Goal: Task Accomplishment & Management: Use online tool/utility

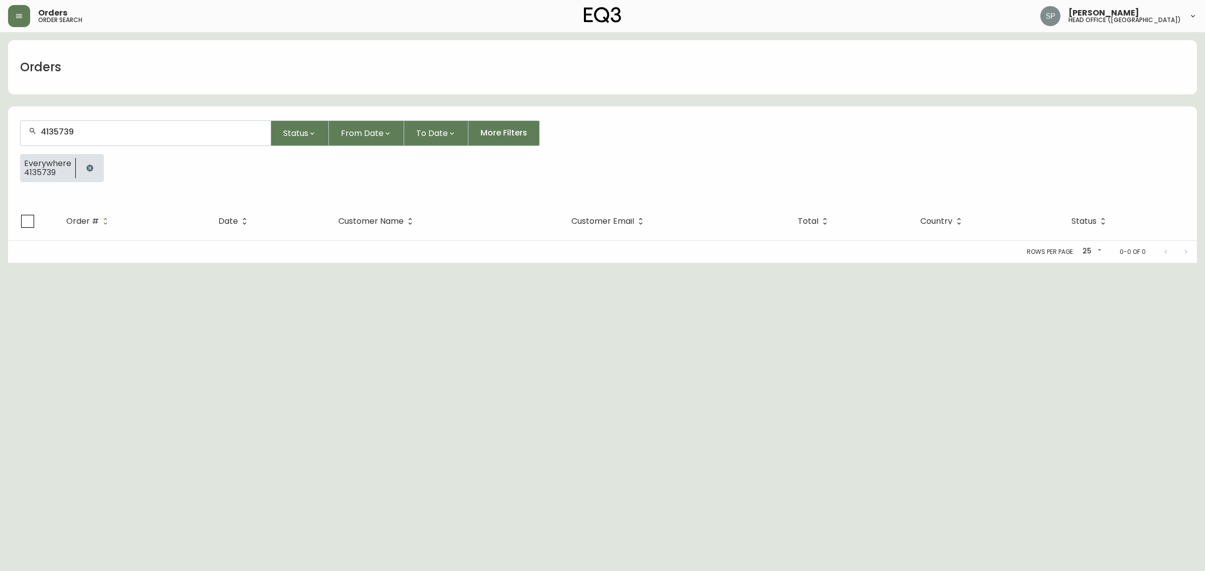
click at [84, 131] on input "4135739" at bounding box center [152, 132] width 222 height 10
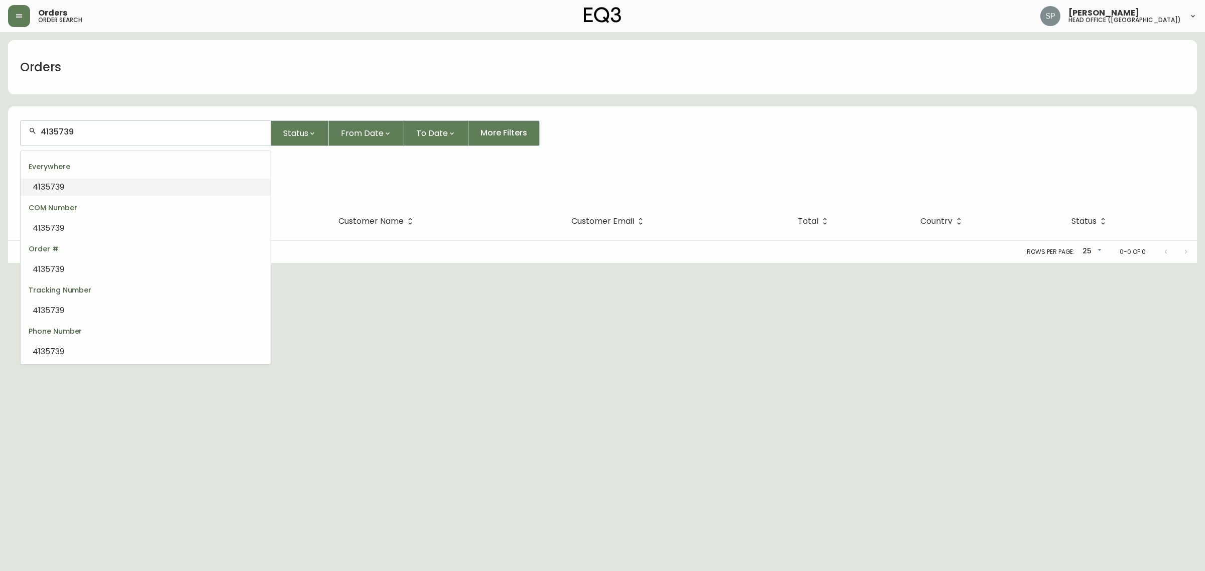
click at [84, 131] on input "4135739" at bounding box center [152, 132] width 222 height 10
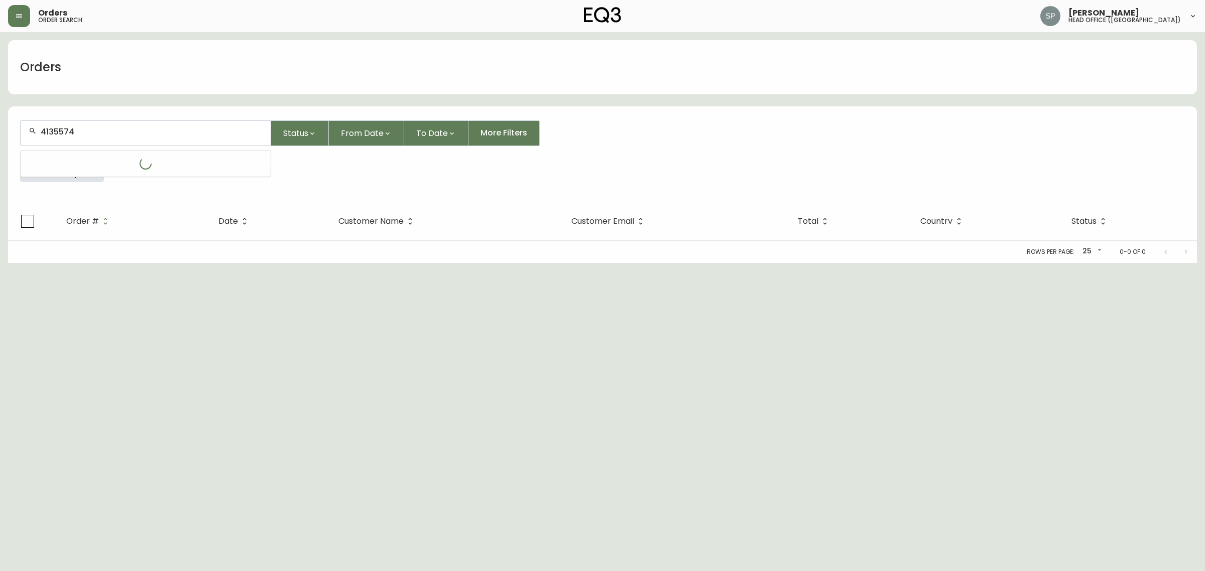
type input "4135574"
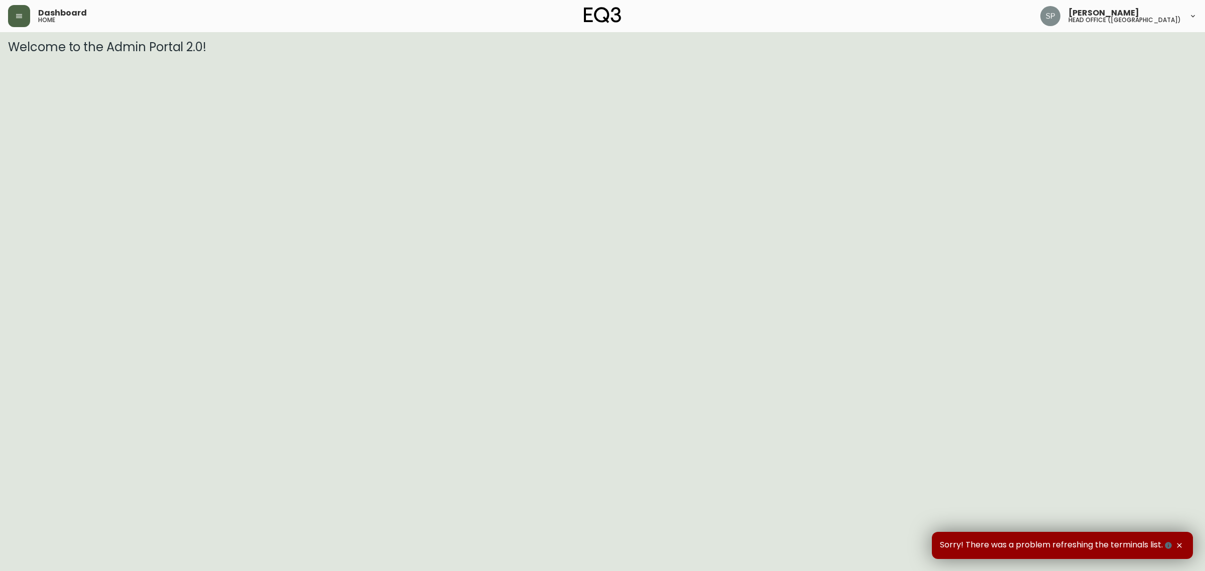
click at [28, 23] on button "button" at bounding box center [19, 16] width 22 height 22
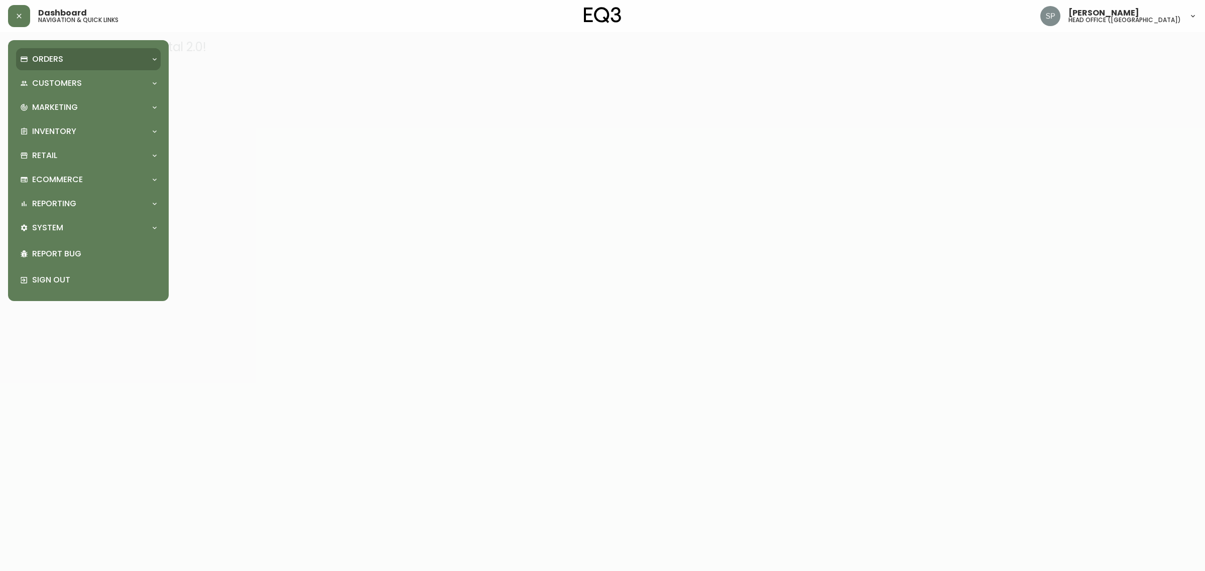
click at [36, 60] on p "Orders" at bounding box center [47, 59] width 31 height 11
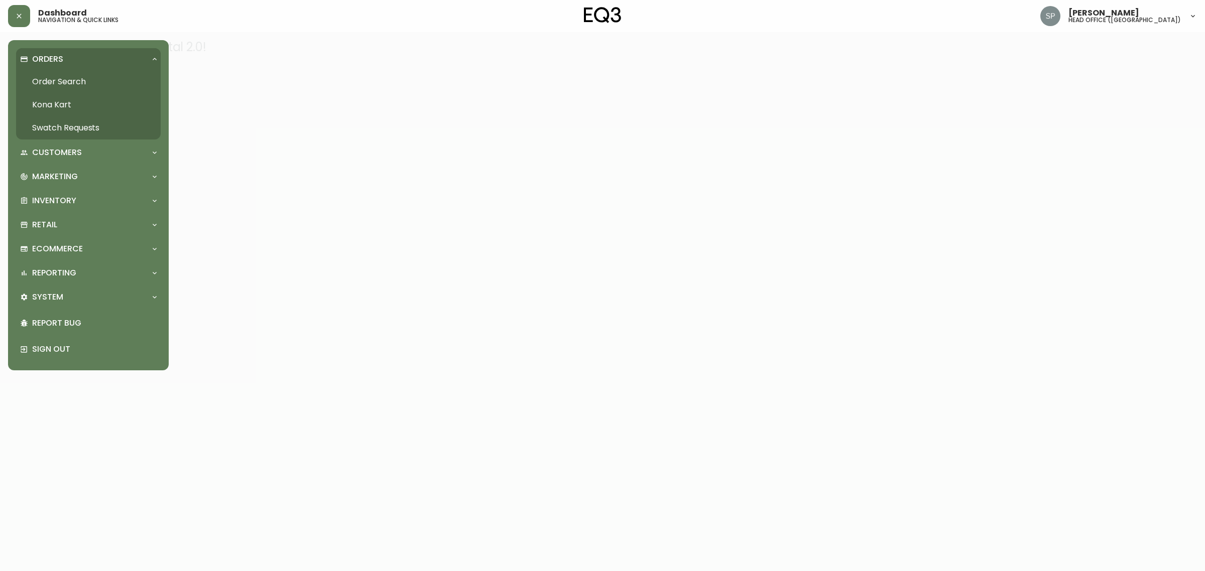
click at [49, 75] on link "Order Search" at bounding box center [88, 81] width 145 height 23
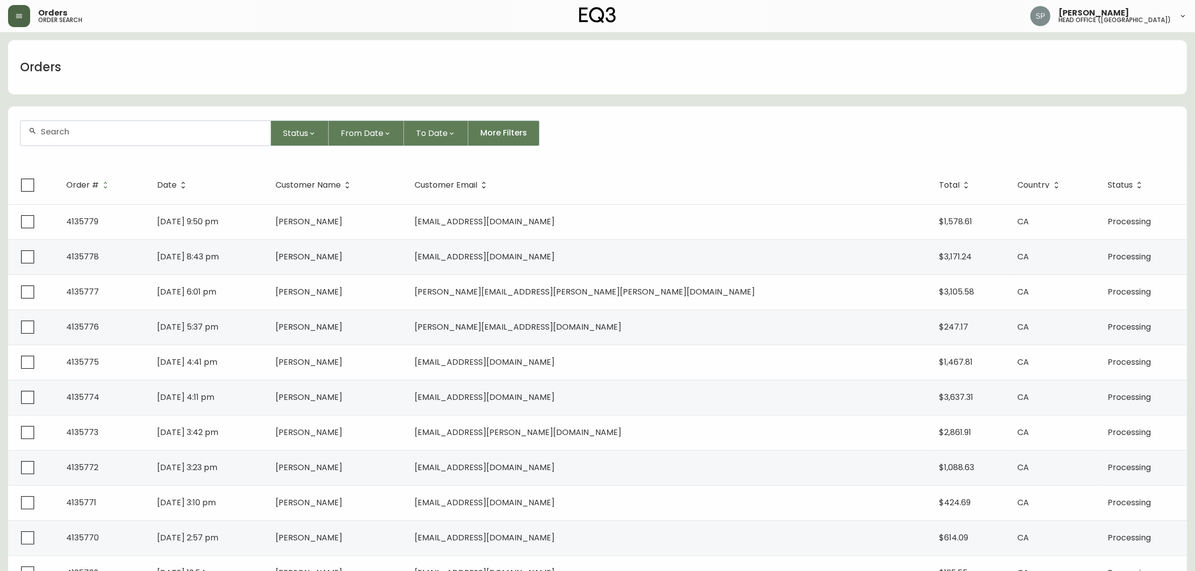
click at [25, 11] on button "button" at bounding box center [19, 16] width 22 height 22
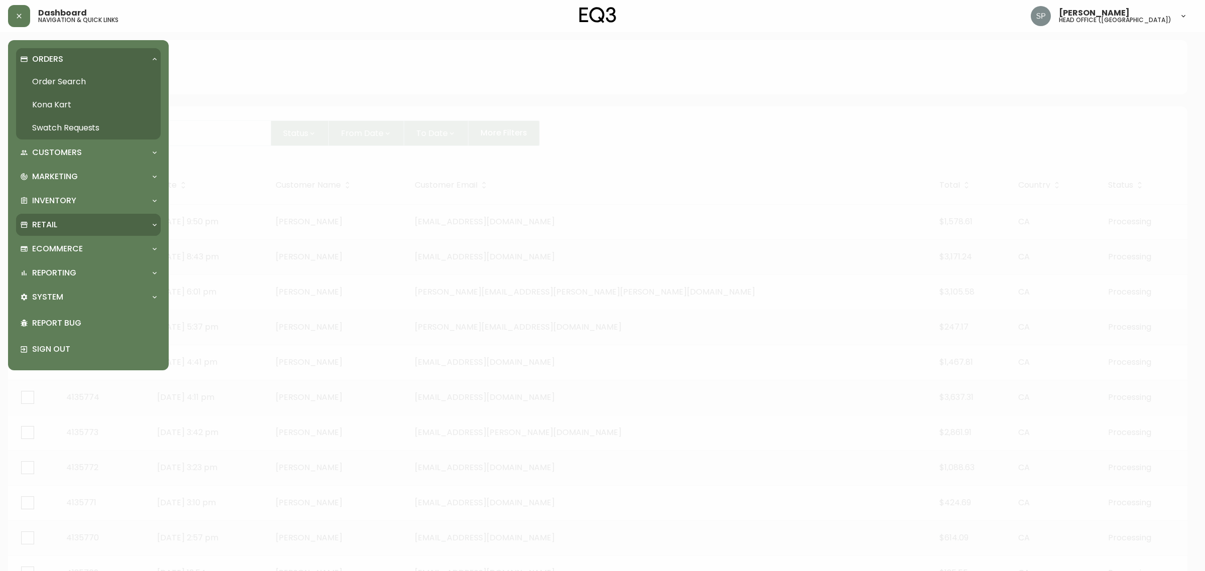
click at [73, 221] on div "Retail" at bounding box center [83, 224] width 127 height 11
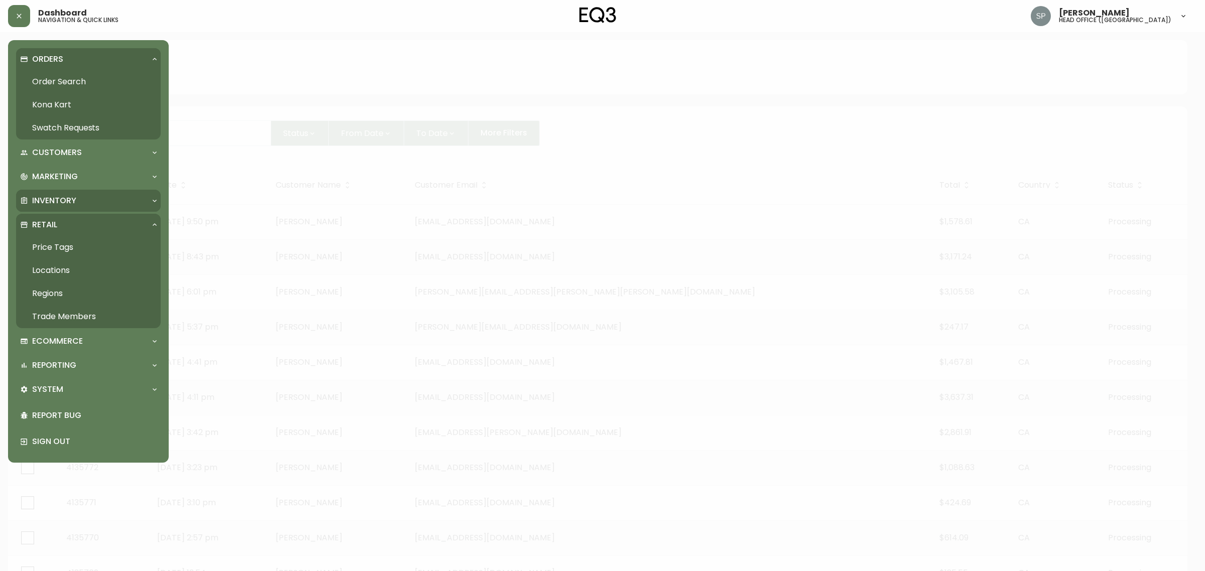
click at [73, 203] on p "Inventory" at bounding box center [54, 200] width 44 height 11
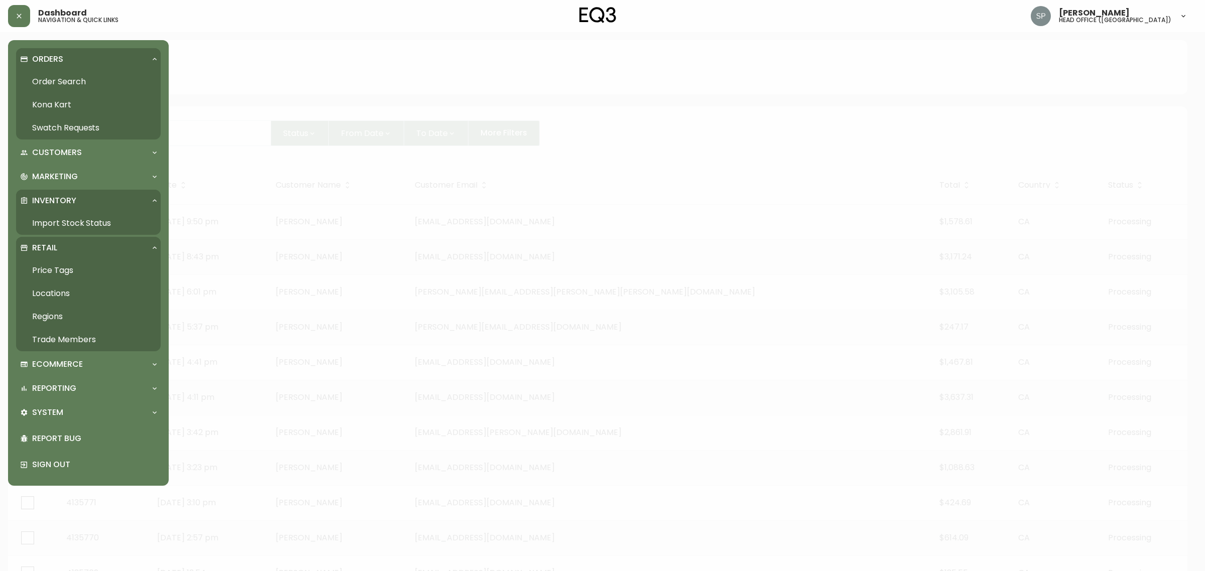
click at [79, 223] on link "Import Stock Status" at bounding box center [88, 223] width 145 height 23
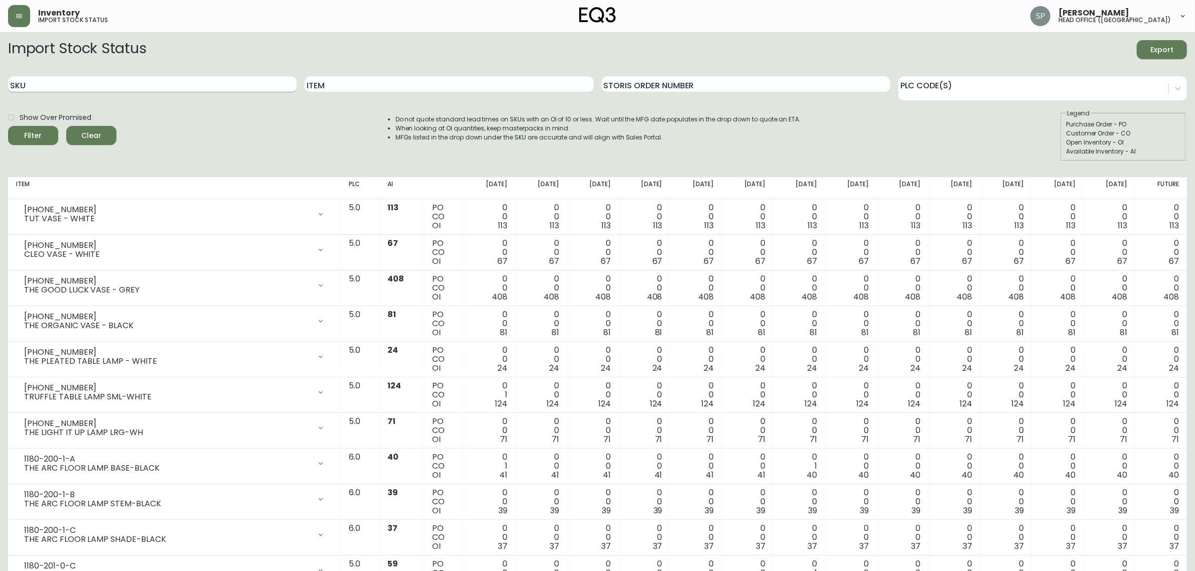
click at [65, 88] on input "SKU" at bounding box center [152, 84] width 289 height 16
paste input "[PHONE_NUMBER]"
type input "[PHONE_NUMBER]"
click at [8, 126] on button "Filter" at bounding box center [33, 135] width 50 height 19
